Goal: Check status: Check status

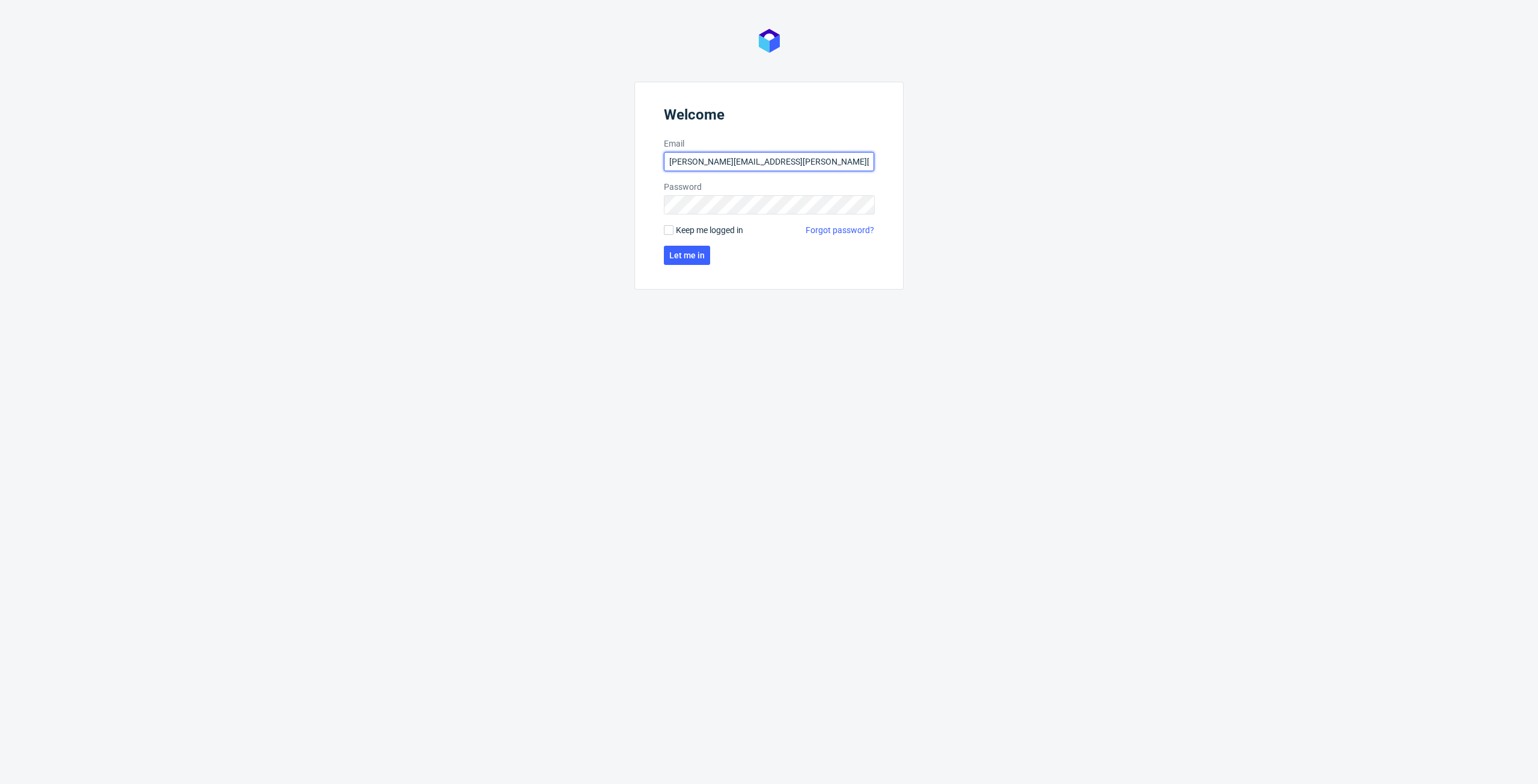
click at [688, 152] on input "michal.maciejewski@ad.packhelp.com" at bounding box center [769, 161] width 210 height 19
type input "michal.maciejewski@packhelp.com"
click at [520, 205] on div "Welcome Email michal.maciejewski@packhelp.com Password Keep me logged in Forgot…" at bounding box center [769, 392] width 1538 height 784
click at [677, 250] on button "Let me in" at bounding box center [687, 255] width 46 height 19
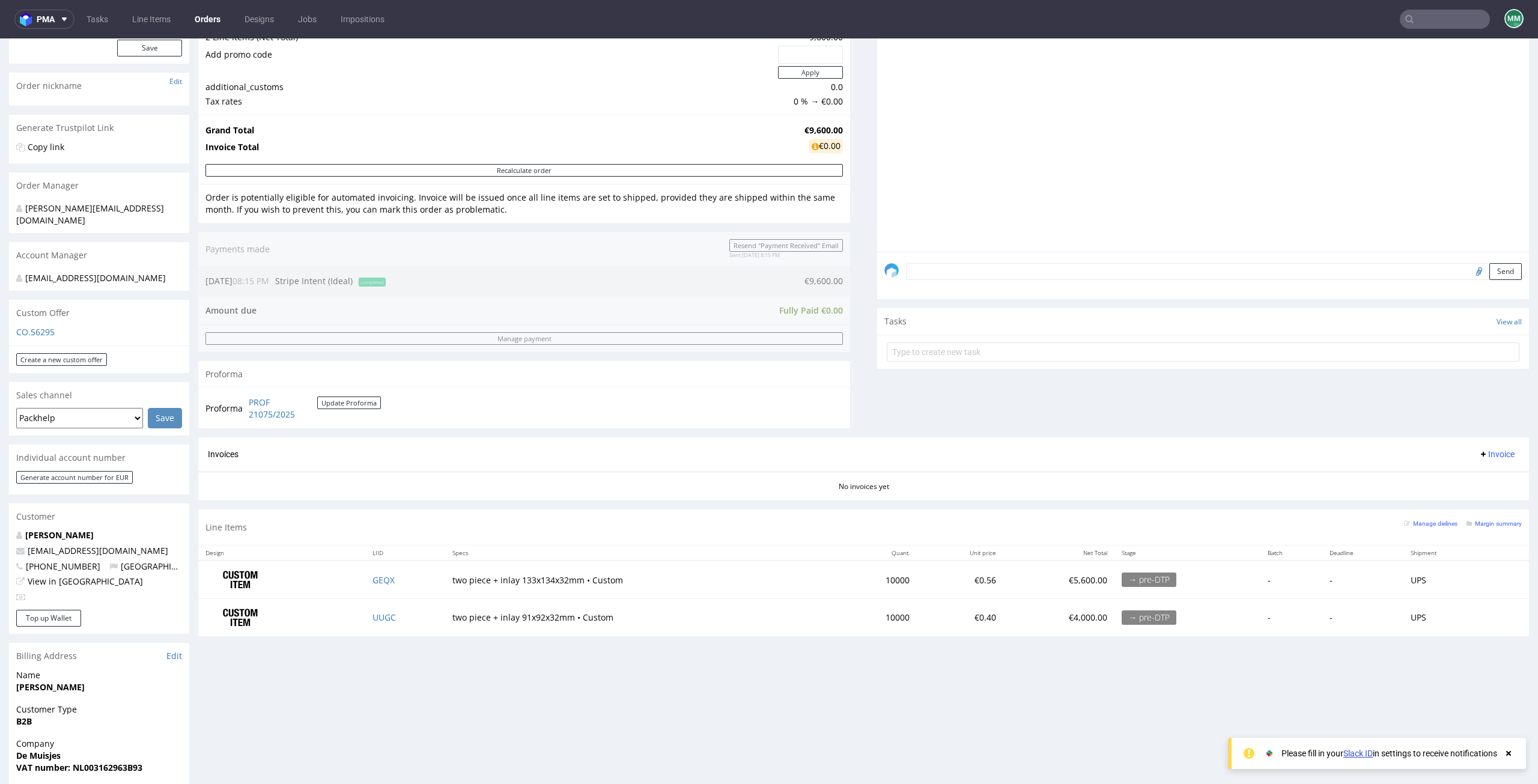
scroll to position [181, 0]
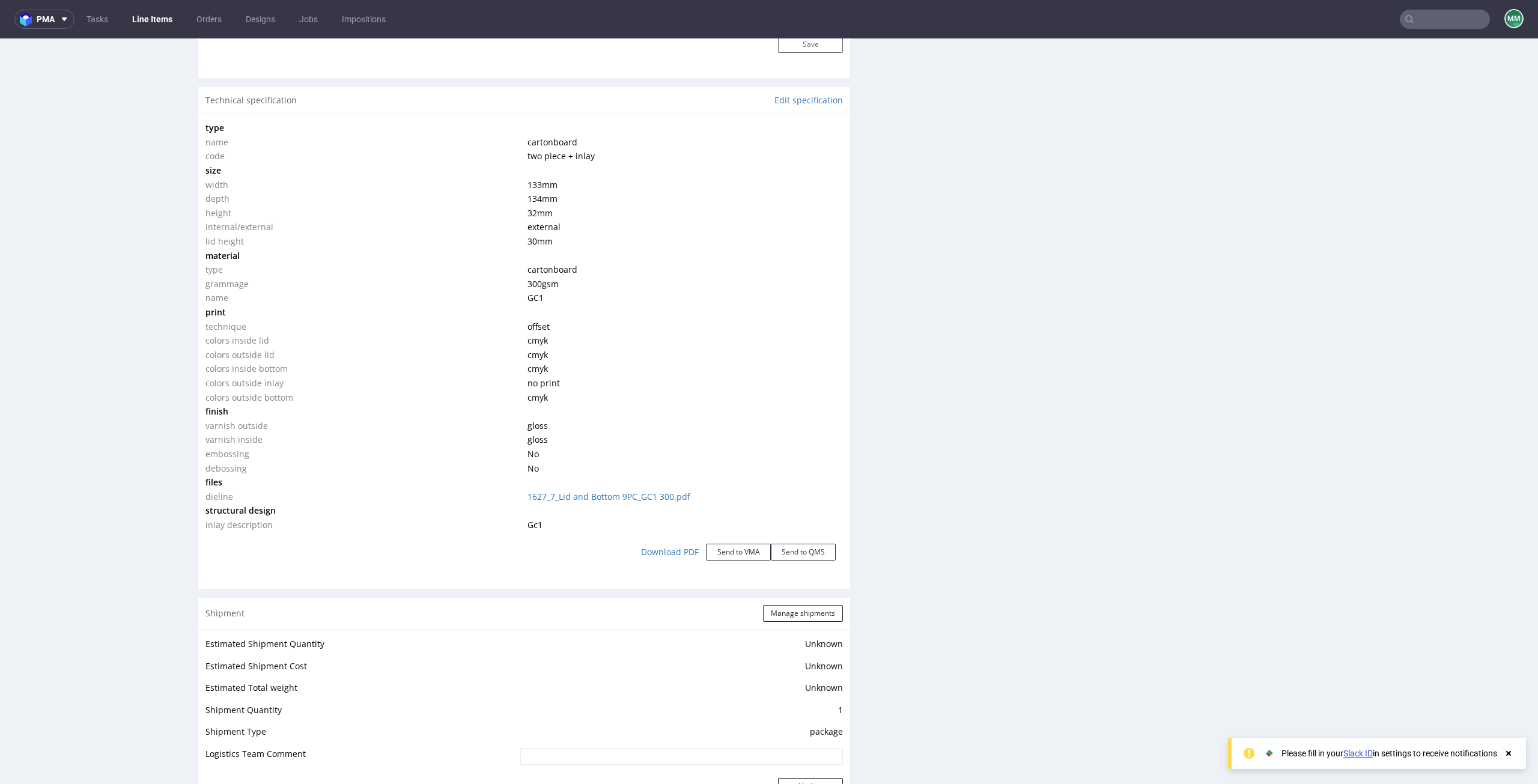
scroll to position [1141, 0]
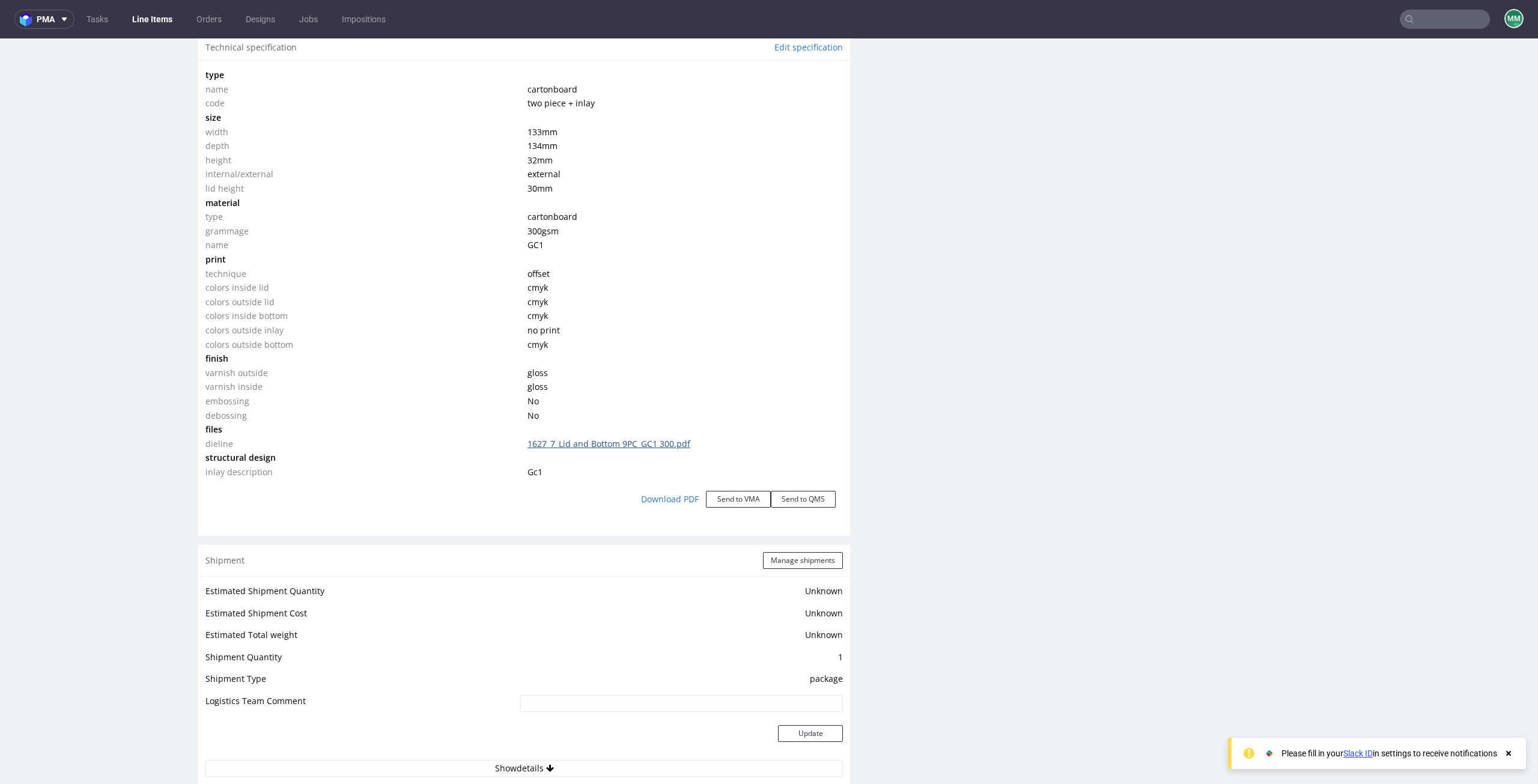
click at [558, 441] on link "1627_7_Lid and Bottom 9PC_GC1 300.pdf" at bounding box center [609, 444] width 163 height 12
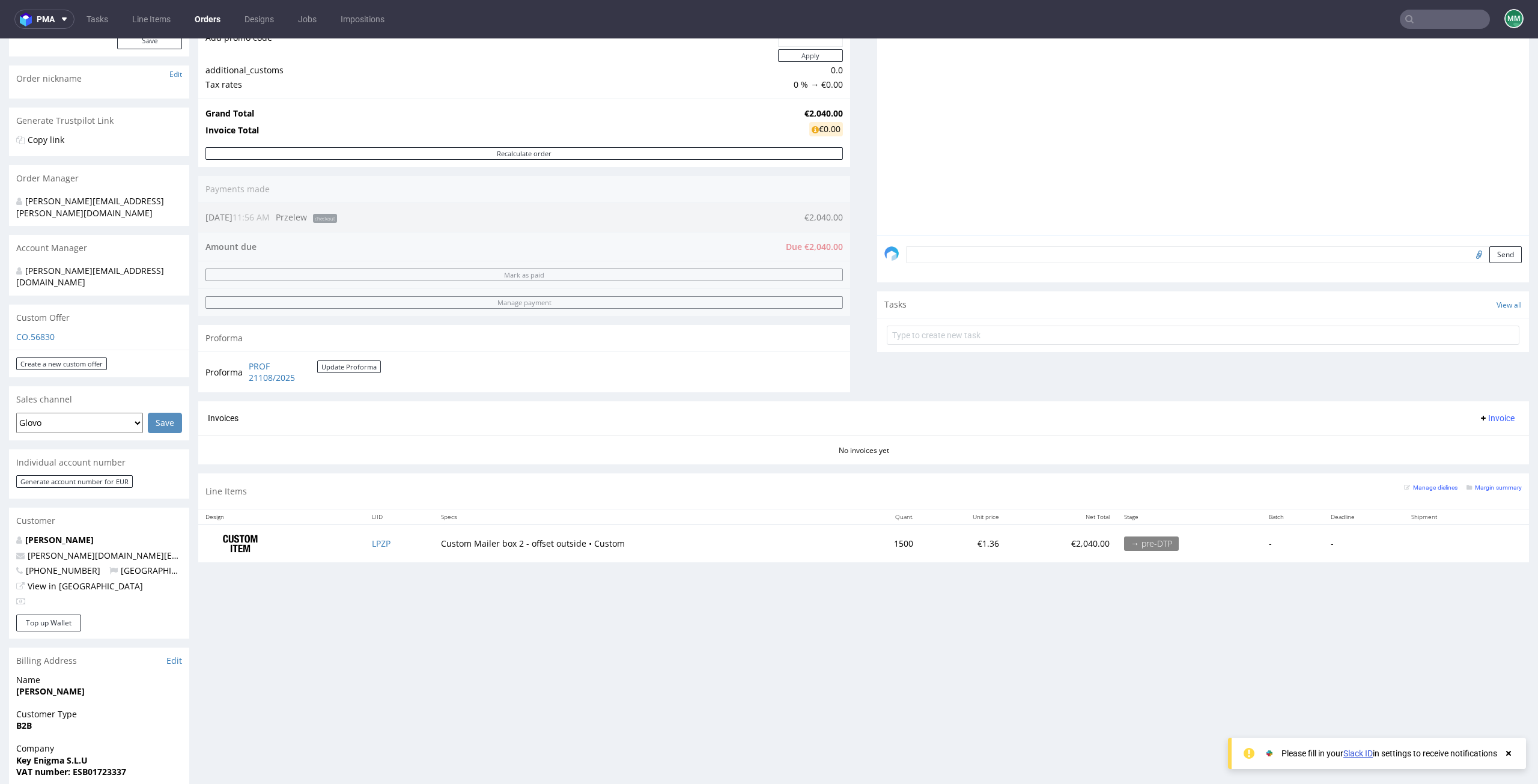
scroll to position [240, 0]
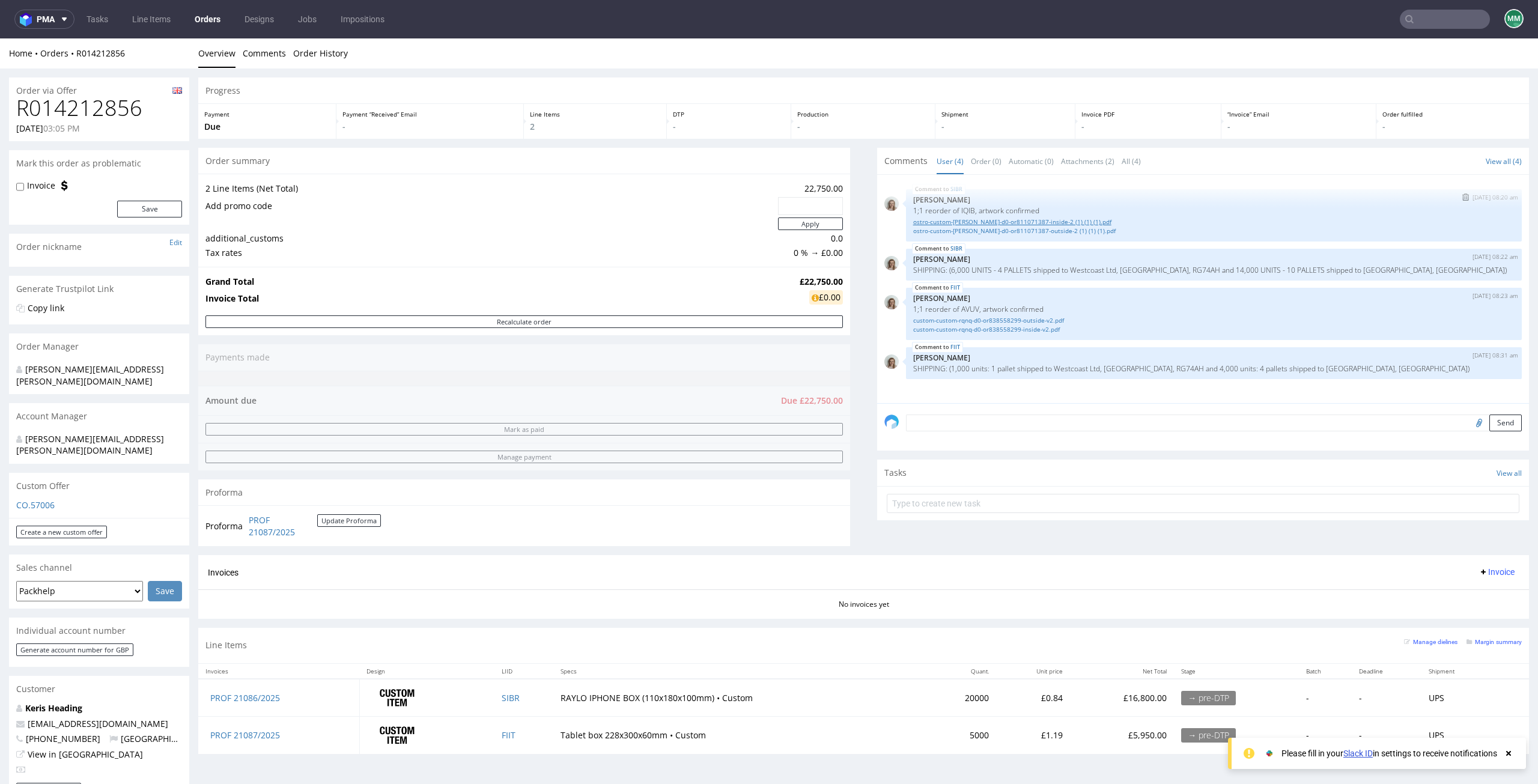
click at [938, 218] on link "ostro-custom-hauk-d0-or811071387-inside-2 (1) (1) (1).pdf" at bounding box center [1214, 222] width 601 height 9
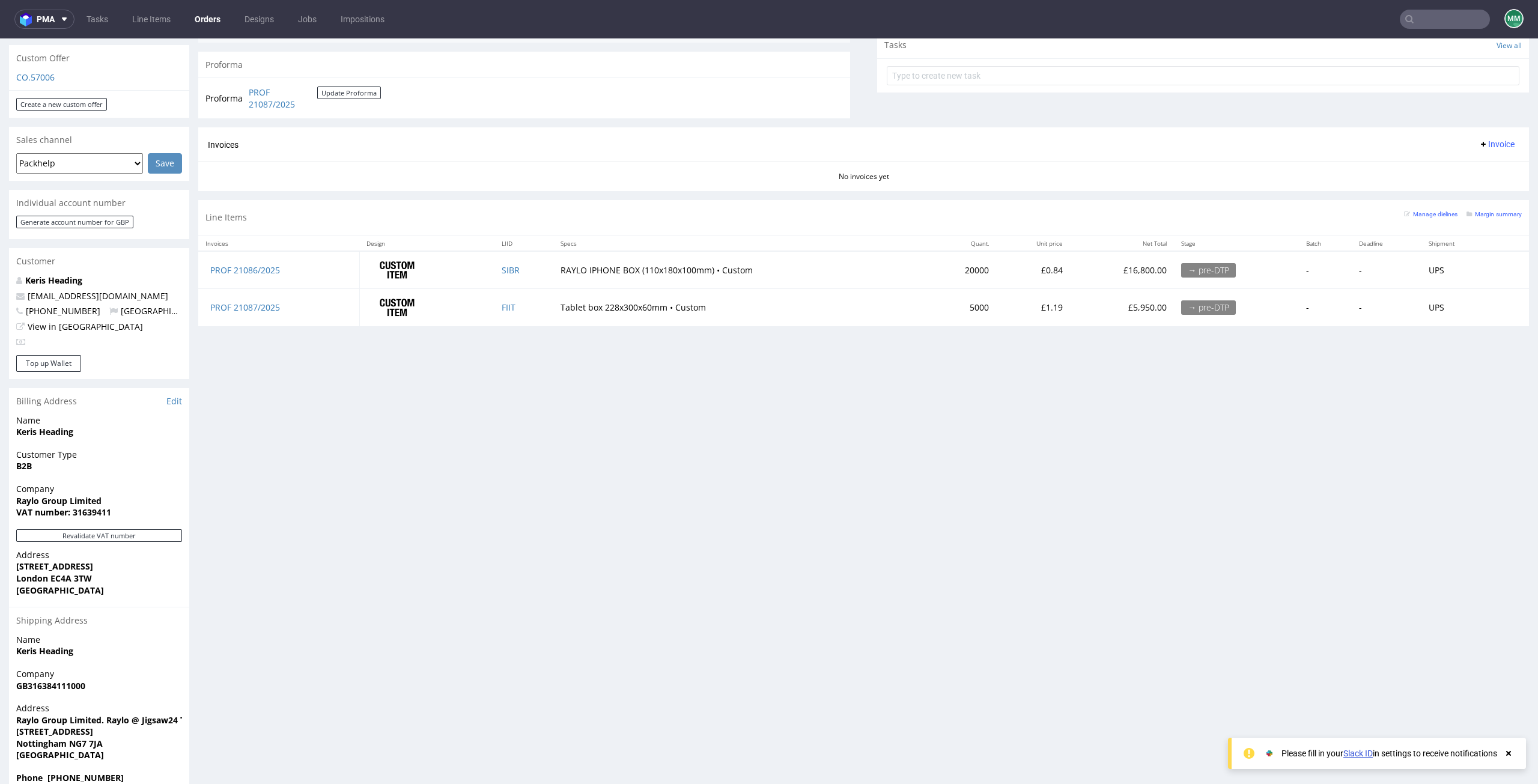
scroll to position [429, 0]
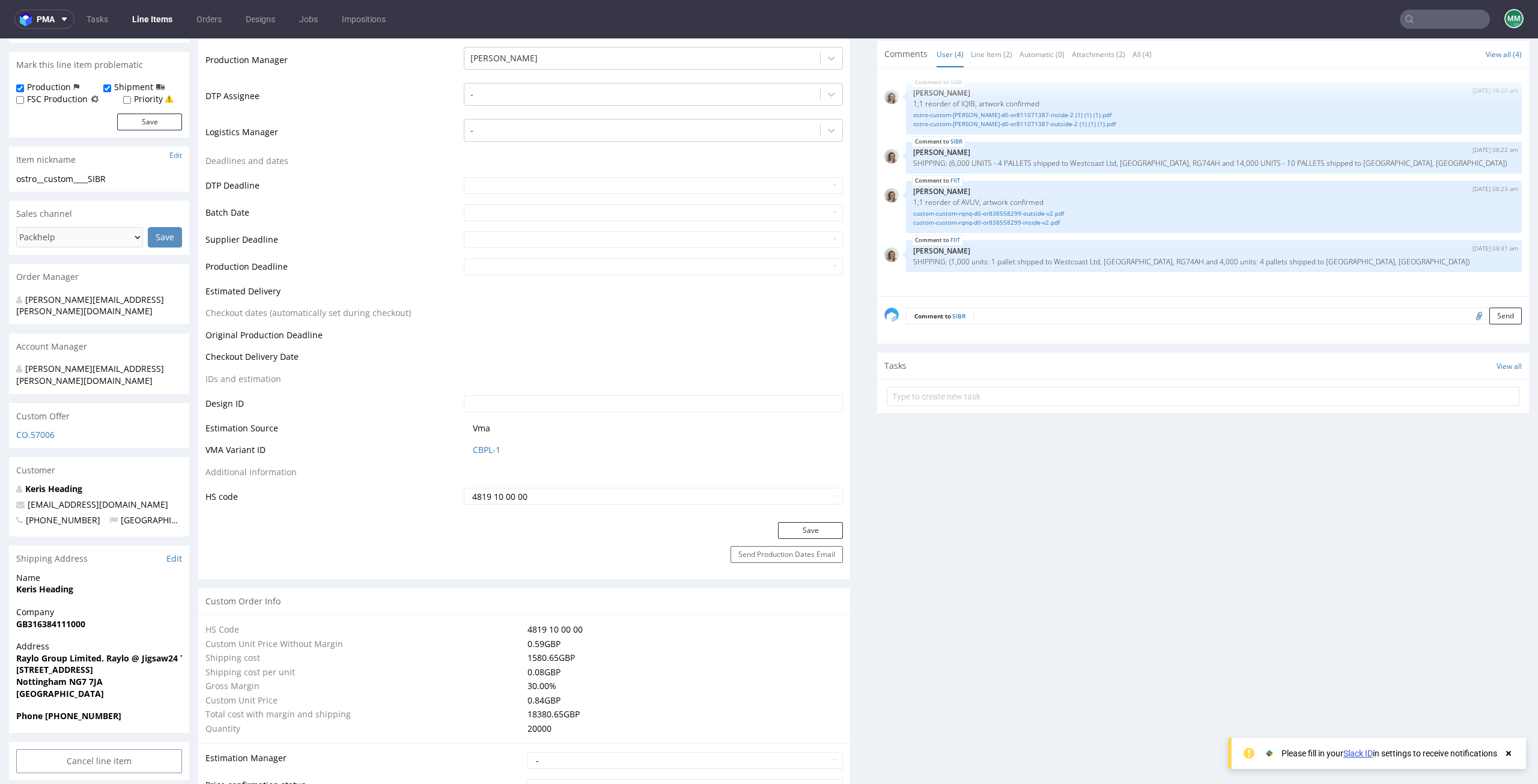
scroll to position [141, 0]
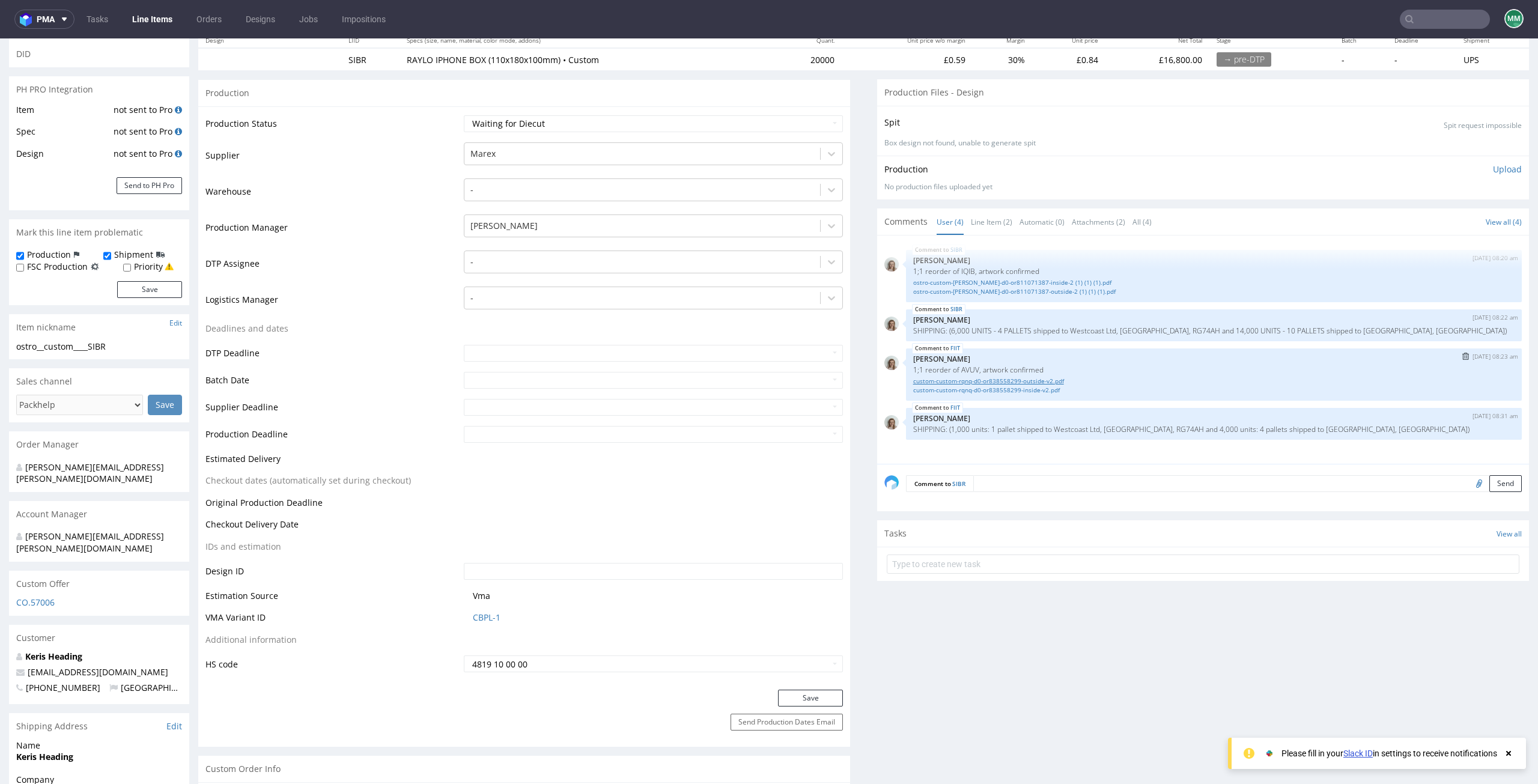
click at [949, 380] on link "custom-custom-rqnq-d0-or838558299-outside-v2.pdf" at bounding box center [1214, 381] width 601 height 9
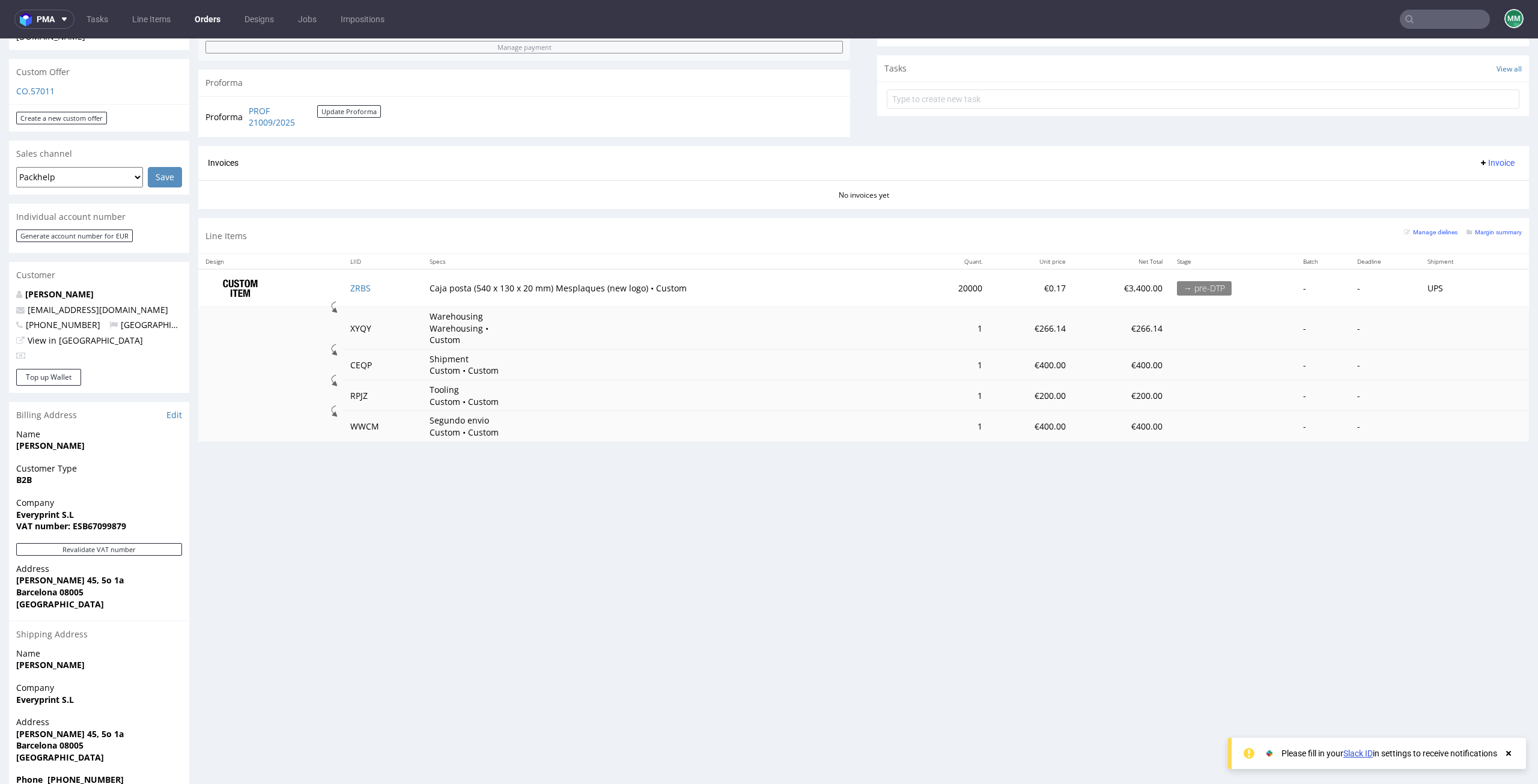
scroll to position [417, 0]
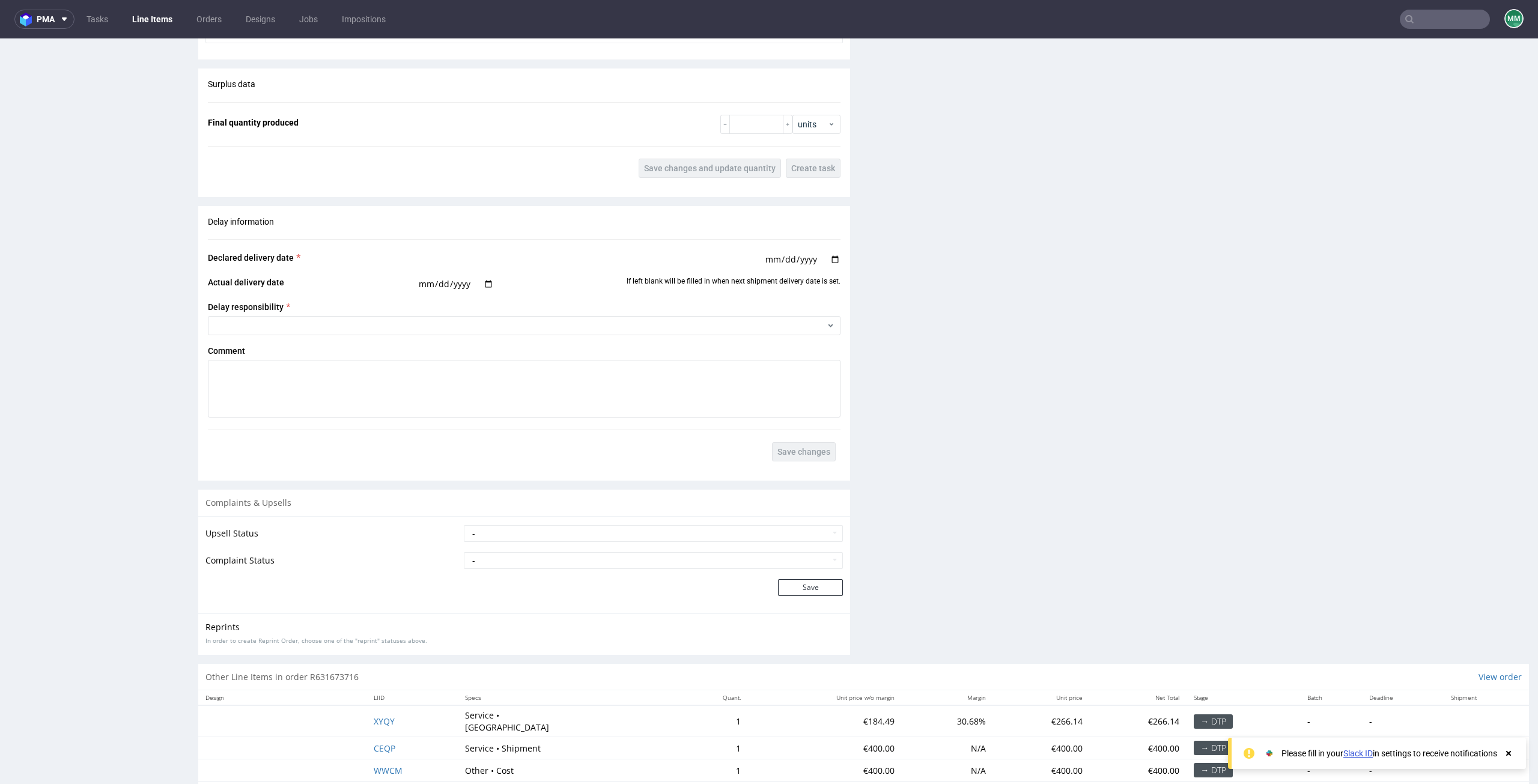
scroll to position [1922, 0]
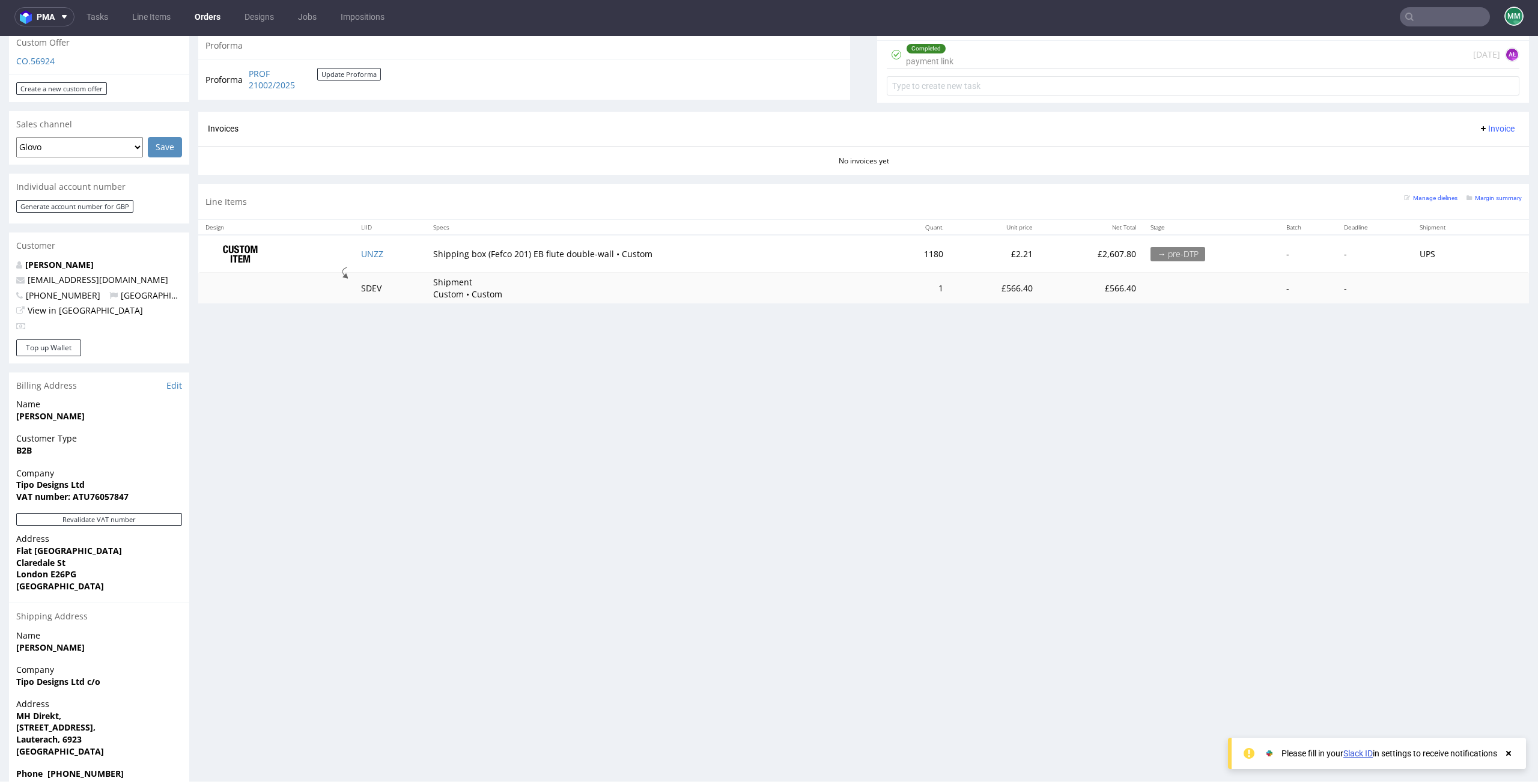
scroll to position [3, 0]
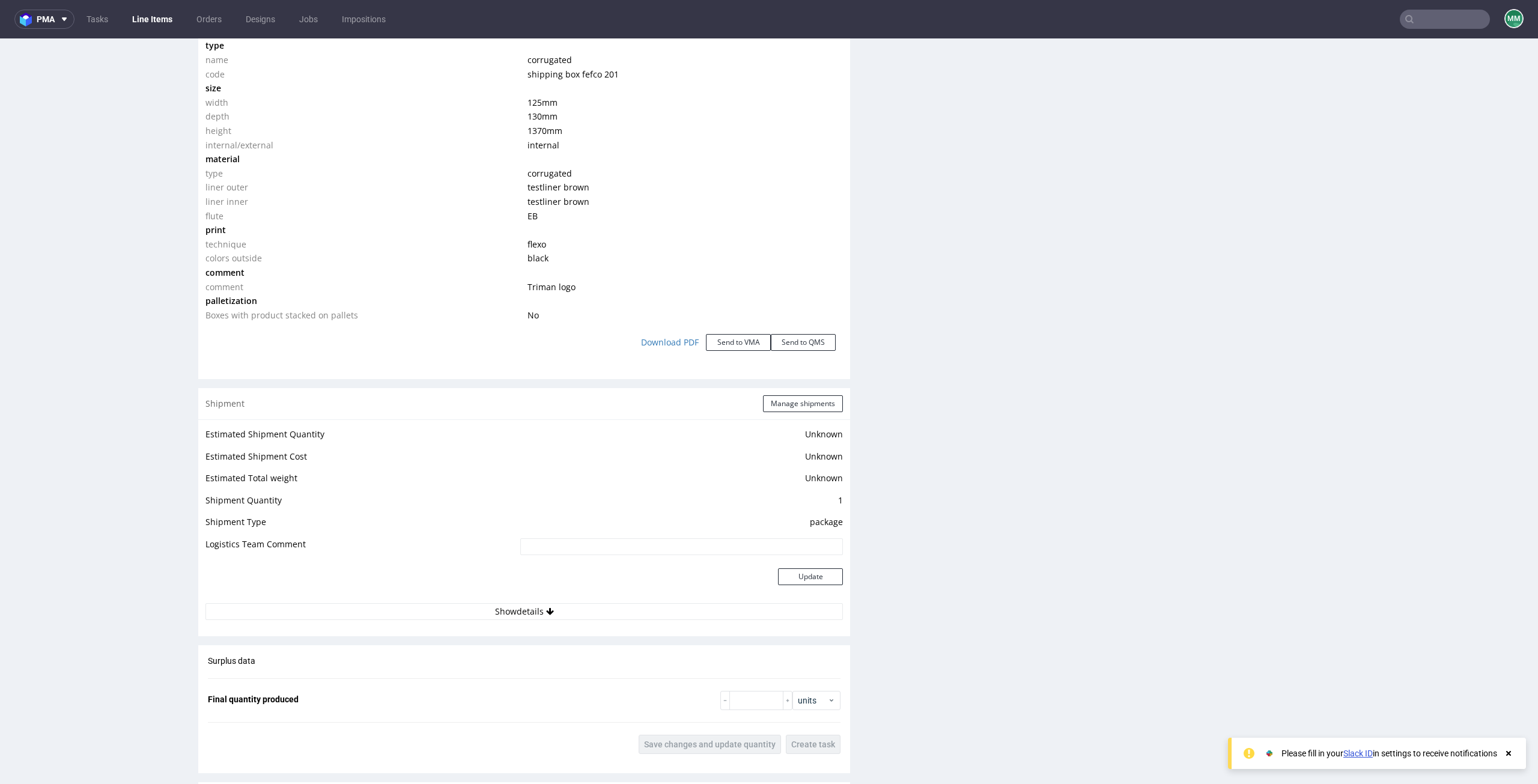
scroll to position [1742, 0]
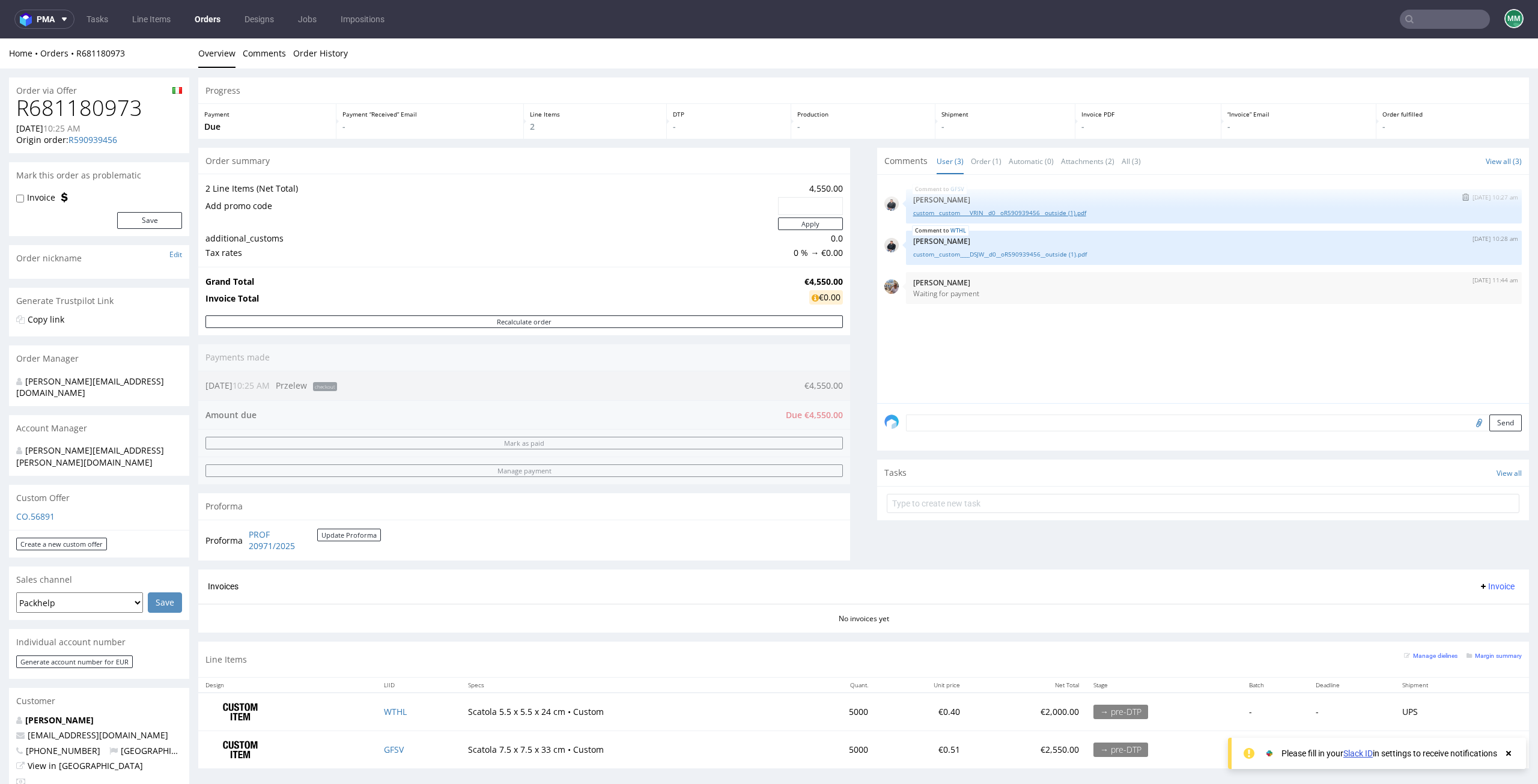
click at [957, 216] on link "custom__custom____VRIN__d0__oR590939456__outside (1).pdf" at bounding box center [1214, 213] width 601 height 9
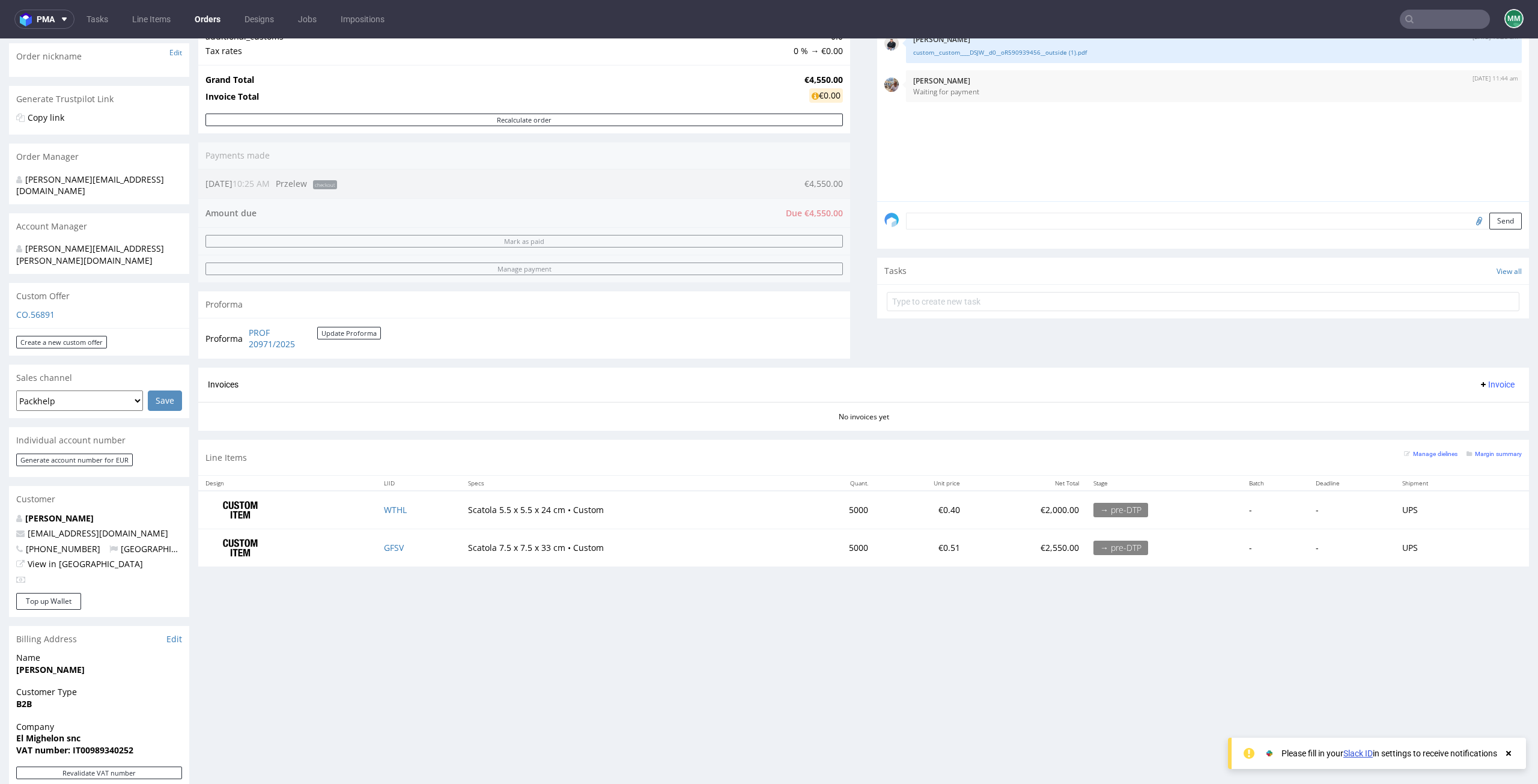
scroll to position [421, 0]
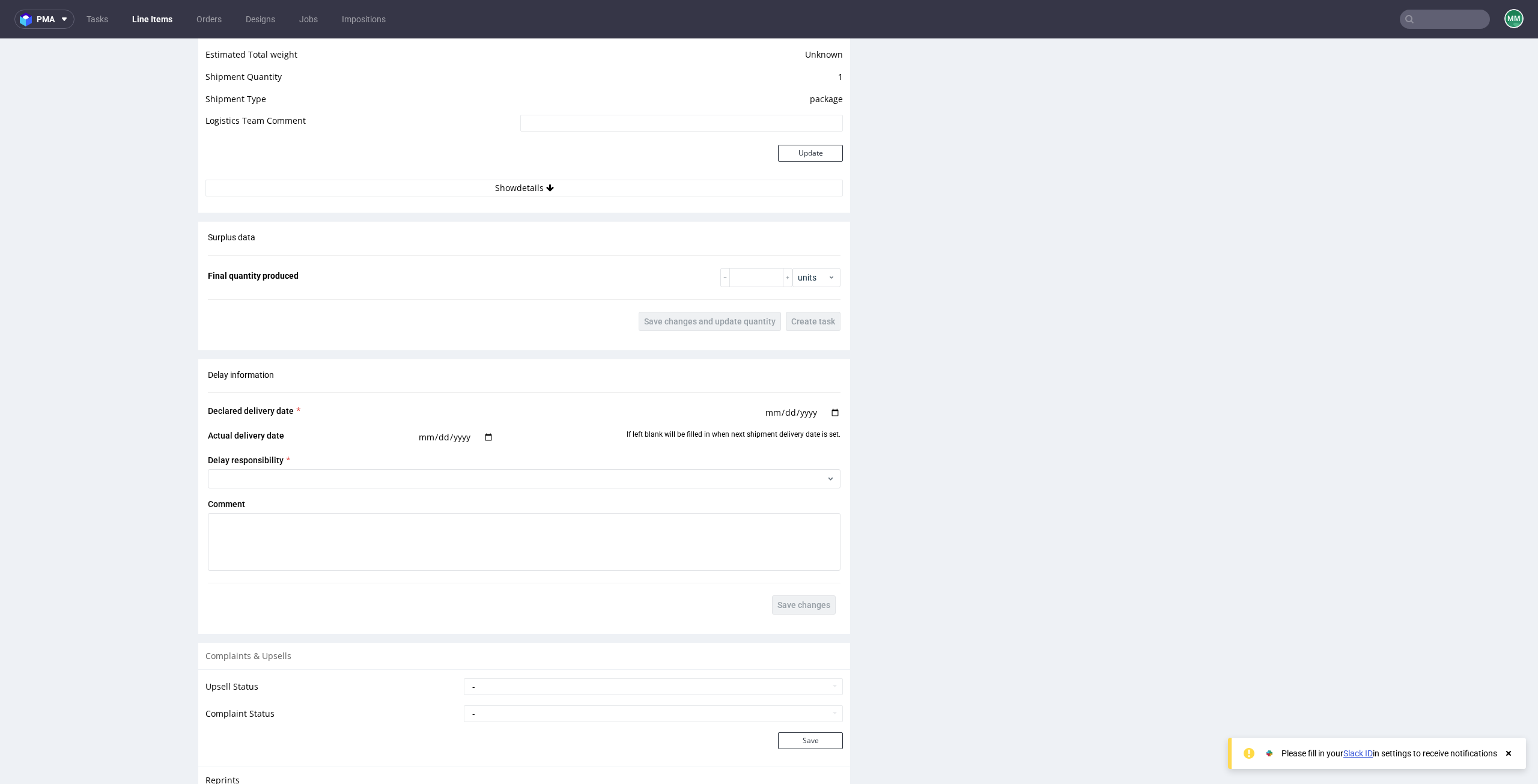
scroll to position [1697, 0]
